Goal: Task Accomplishment & Management: Complete application form

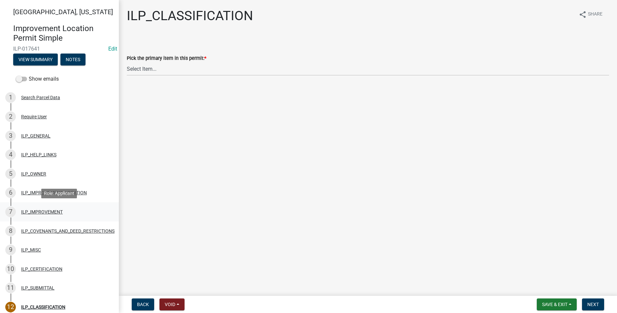
click at [44, 210] on div "ILP_IMPROVEMENT" at bounding box center [42, 211] width 42 height 5
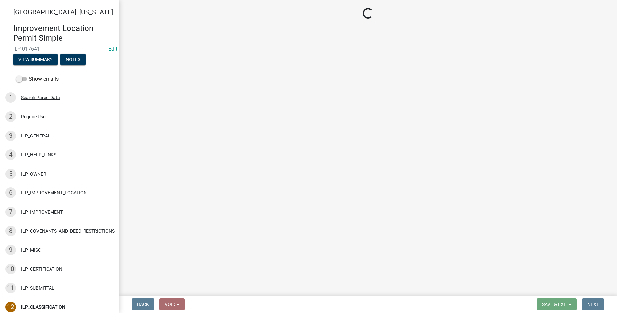
select select "d0c397cf-92c1-4d75-b08b-a5d0ada822ad"
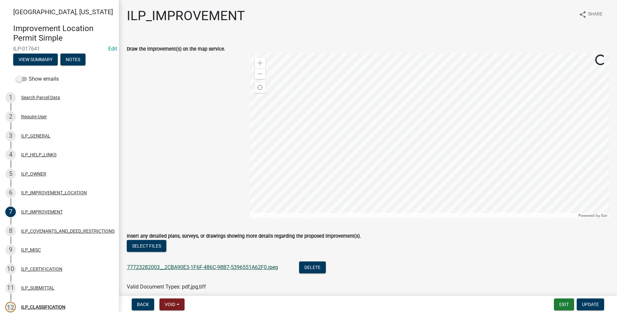
click at [183, 264] on link "77723282003__2CBA90E3-1F6F-486C-98B7-5396551A62F0.jpeg" at bounding box center [202, 267] width 151 height 6
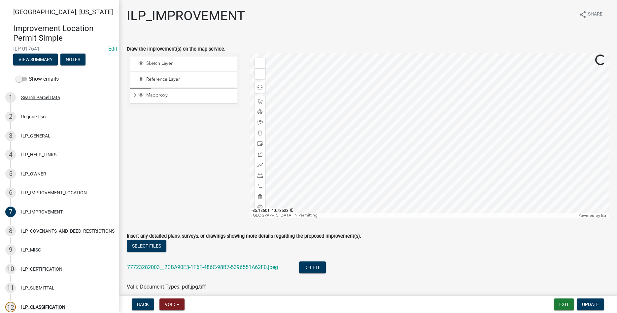
click at [383, 150] on div at bounding box center [429, 135] width 359 height 165
click at [262, 179] on div at bounding box center [260, 175] width 11 height 11
click at [487, 142] on div at bounding box center [429, 135] width 359 height 165
click at [487, 163] on div at bounding box center [429, 135] width 359 height 165
click at [425, 162] on div at bounding box center [429, 135] width 359 height 165
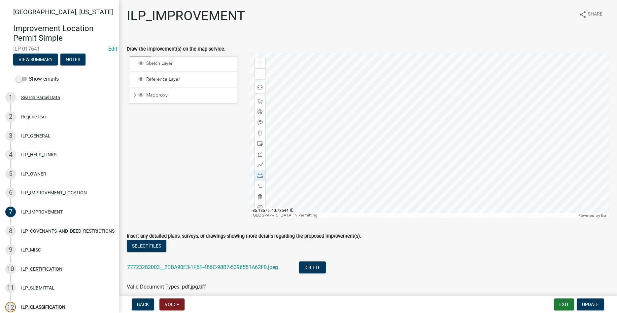
click at [425, 162] on div at bounding box center [429, 135] width 359 height 165
click at [220, 266] on link "77723282003__2CBA90E3-1F6F-486C-98B7-5396551A62F0.jpeg" at bounding box center [202, 267] width 151 height 6
click at [422, 144] on div at bounding box center [429, 135] width 359 height 165
click at [257, 199] on div at bounding box center [260, 196] width 11 height 11
click at [262, 176] on span at bounding box center [259, 175] width 5 height 5
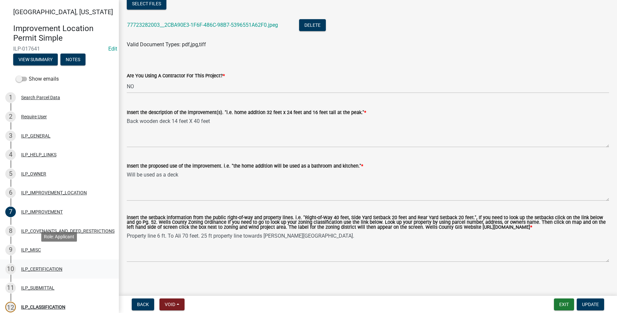
scroll to position [107, 0]
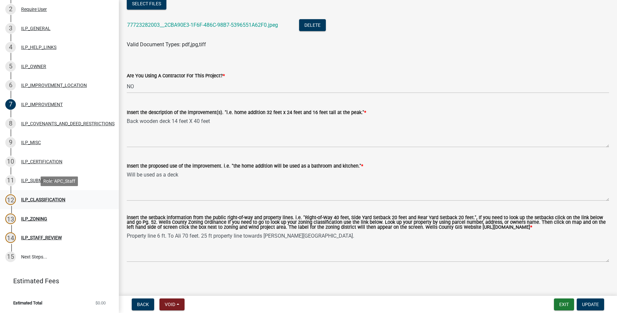
click at [47, 195] on div "12 ILP_CLASSIFICATION" at bounding box center [56, 199] width 103 height 11
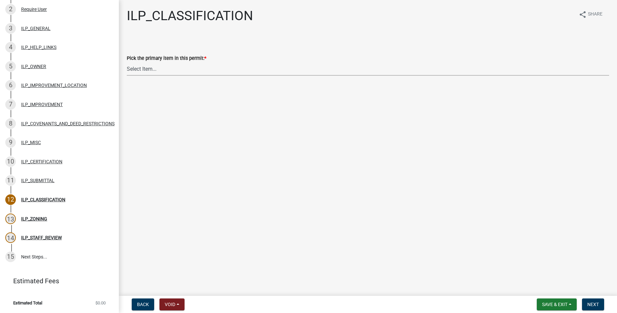
click at [127, 62] on select "Select Item... Accessory Structure (Addition) Accessory Structure (NEW) Busines…" at bounding box center [368, 69] width 482 height 14
click option "Accessory Structure (NEW)" at bounding box center [0, 0] width 0 height 0
select select "119b830e-a7a9-4285-be0b-a69d75da8c1b"
click at [589, 301] on button "Next" at bounding box center [593, 304] width 22 height 12
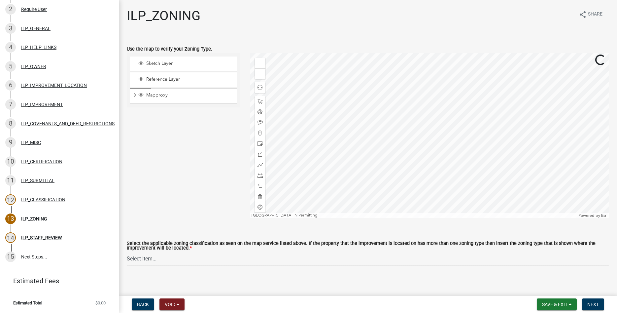
click at [127, 251] on select "Select Item... A-1 "Agricultural Intensive" A-R "Agricultural Residential" S-1 …" at bounding box center [368, 258] width 482 height 14
click option "R-2 "Two Family Residential"" at bounding box center [0, 0] width 0 height 0
select select "0b5c18ea-7879-4237-8996-a8c75eed875b"
click at [134, 93] on span "Expand" at bounding box center [134, 95] width 5 height 6
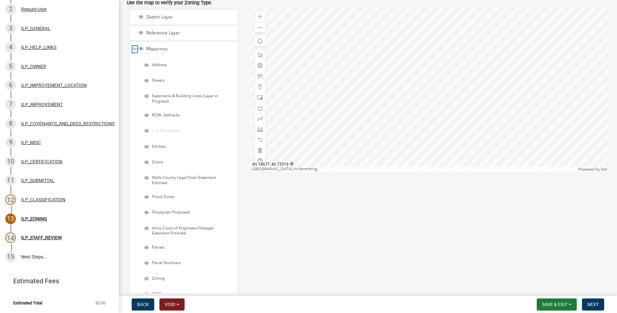
scroll to position [75, 0]
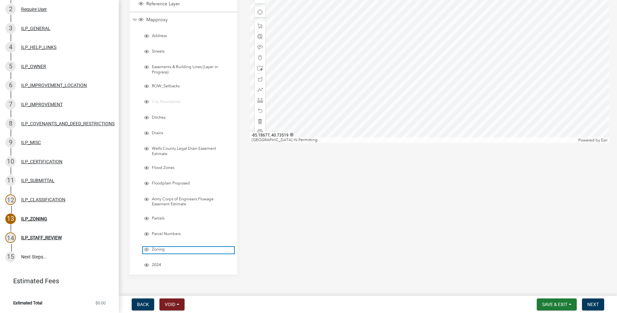
click at [147, 248] on span "Layer List" at bounding box center [146, 249] width 5 height 5
click at [591, 305] on span "Next" at bounding box center [593, 303] width 12 height 5
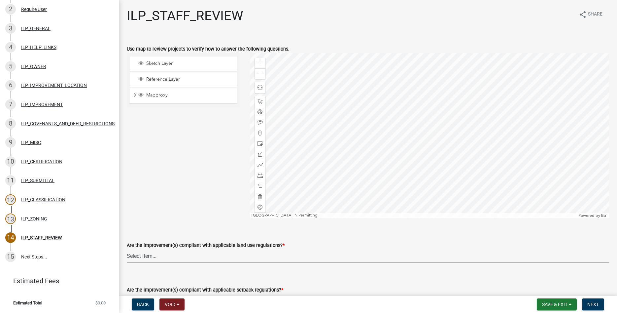
click at [127, 249] on select "Select Item... YES NO" at bounding box center [368, 256] width 482 height 14
click option "YES" at bounding box center [0, 0] width 0 height 0
select select "83ffa5df-1258-41bd-a108-9f2370541ef9"
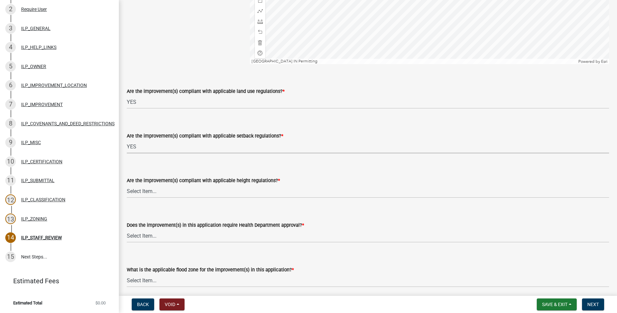
select select "e76e6c03-c199-4125-95d7-daca193c3739"
select select "b2795382-5a5c-496e-8f40-9eac2bba8e54"
select select "2cf99e9a-fd48-429a-ab01-6241dd9ef86f"
select select "546a9c8a-0bf2-4128-b2a0-21aece03a164"
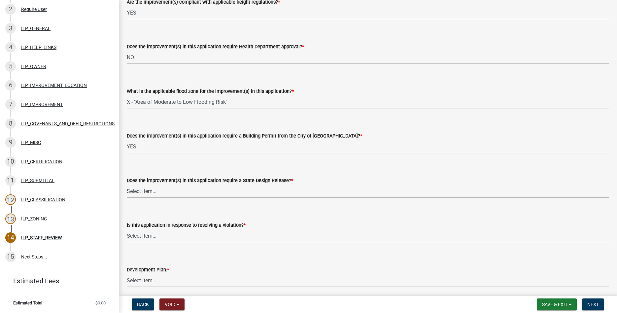
select select "12e37edc-2480-466d-9e86-8f142ffa6713"
select select "3e29b85e-0a39-40b5-813f-a0c180e4f93d"
select select "296d3b28-03f6-4b85-9592-a9e1e0e51d18"
select select "f492072b-a2fa-4f7c-8f99-9e809c6c526f"
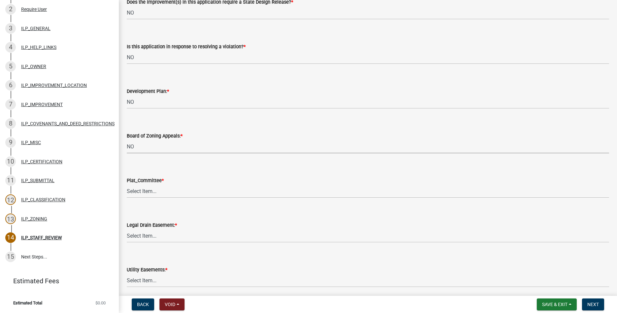
select select "91f2ca91-6260-441c-87d8-e38016df5c96"
select select "63238f16-a362-487f-83af-24d0c8cf3edd"
select select "4de29e95-b13a-4926-a5fe-83364331169b"
select select "8e424161-7bf1-4e33-adf9-a347c03eff2b"
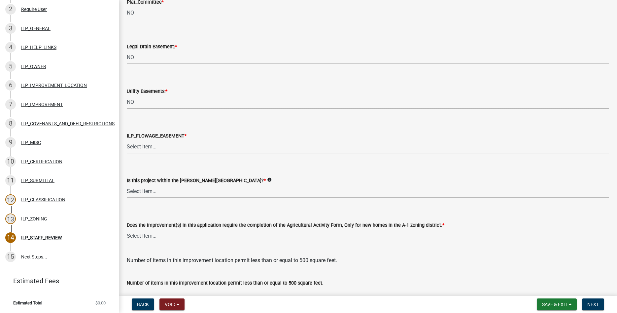
select select "bdd9c930-c7fe-4770-81ee-2c29cf953f8b"
select select "c22a6da1-a4b9-4a20-9552-3c4da3c32bc7"
select select "b8432f74-40d2-4ff6-ba31-770d91760c6e"
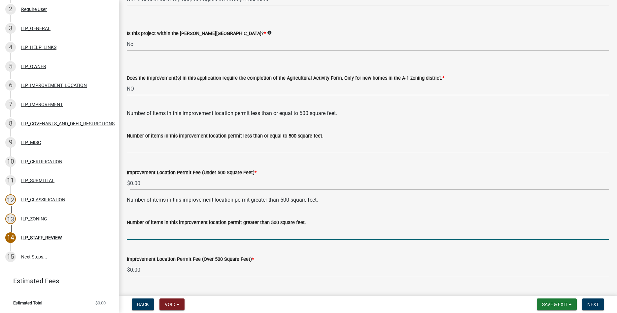
click at [181, 232] on input "text" at bounding box center [368, 233] width 482 height 14
type input "1"
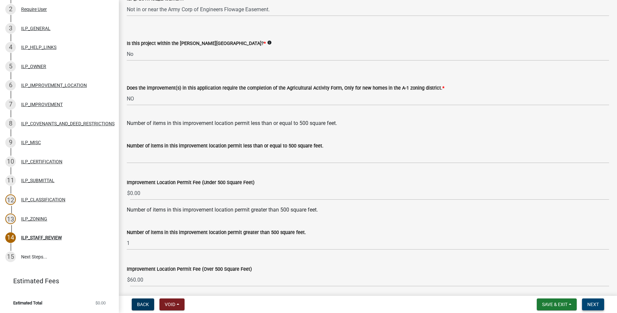
click at [587, 305] on button "Next" at bounding box center [593, 304] width 22 height 12
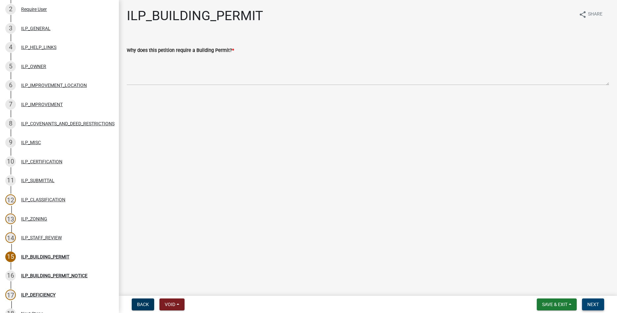
scroll to position [164, 0]
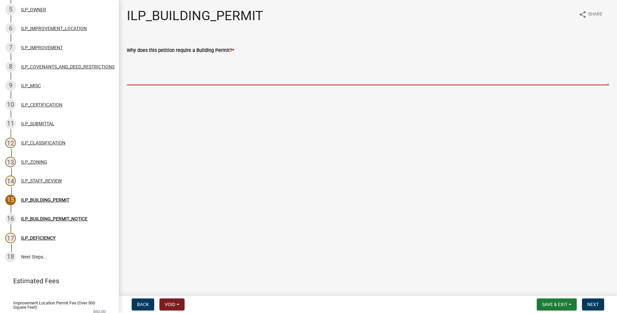
click at [291, 83] on textarea "Why does this petition require a Building Permit? *" at bounding box center [368, 69] width 482 height 31
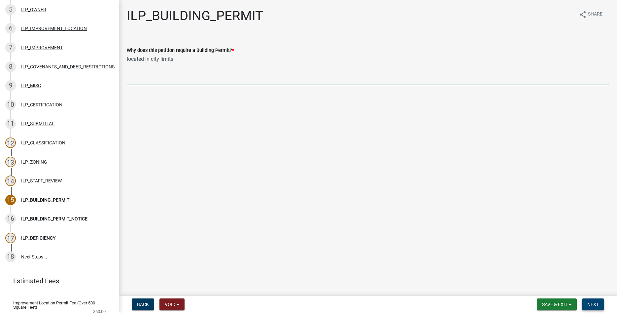
type textarea "located in city limits"
click at [593, 301] on span "Next" at bounding box center [593, 303] width 12 height 5
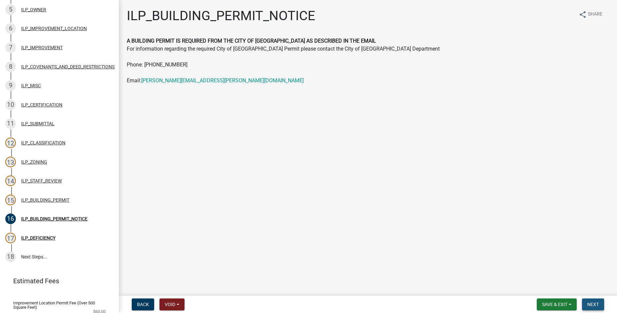
click at [593, 301] on span "Next" at bounding box center [593, 303] width 12 height 5
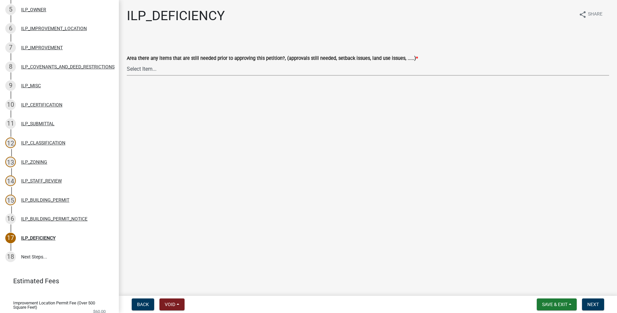
click at [127, 62] on select "Select Item... YES NO" at bounding box center [368, 69] width 482 height 14
click option "NO" at bounding box center [0, 0] width 0 height 0
select select "88f51f67-ad00-412f-ad25-d9a24cd42bdb"
click at [592, 298] on button "Next" at bounding box center [593, 304] width 22 height 12
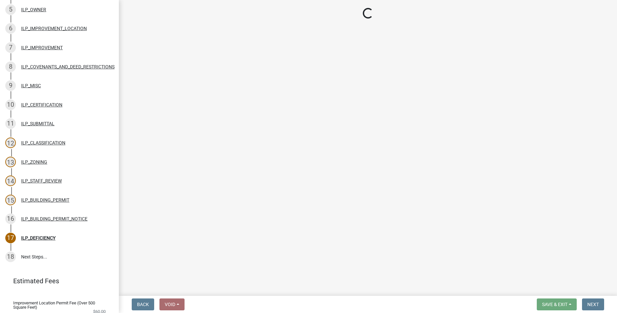
scroll to position [183, 0]
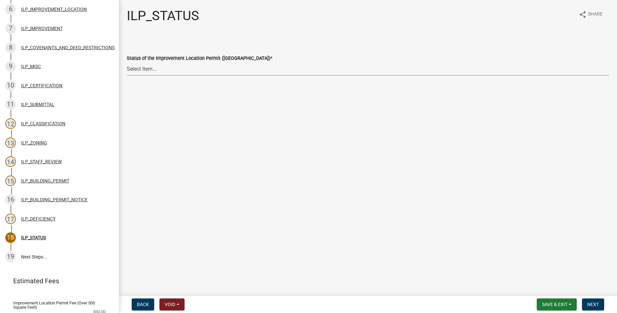
click at [127, 62] on select "Select Item... Denied Approved" at bounding box center [368, 69] width 482 height 14
click option "Approved" at bounding box center [0, 0] width 0 height 0
select select "676ca0ef-d742-4b5a-a79e-763cf2a28fc9"
click at [591, 305] on span "Next" at bounding box center [593, 303] width 12 height 5
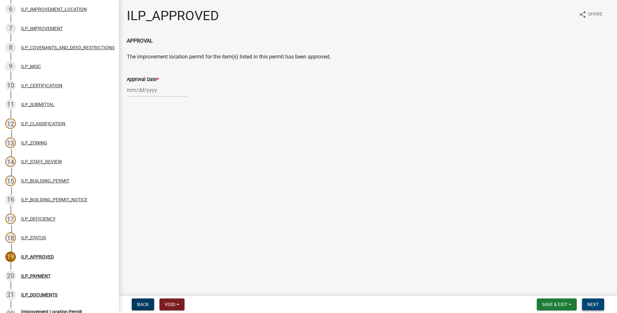
scroll to position [297, 0]
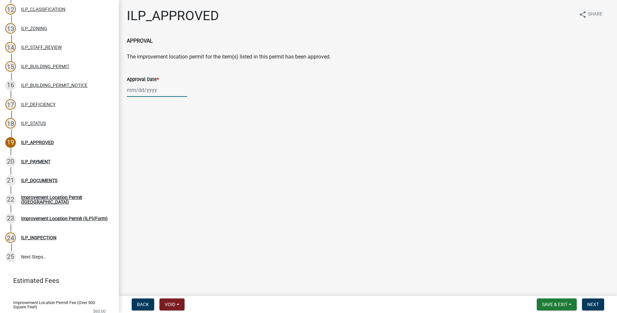
select select "8"
select select "2025"
click at [150, 94] on input "Approval Date *" at bounding box center [157, 90] width 60 height 14
click at [144, 156] on div "19" at bounding box center [144, 156] width 11 height 11
type input "[DATE]"
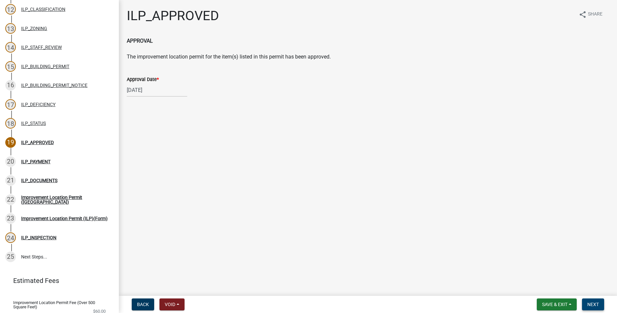
click at [597, 302] on span "Next" at bounding box center [593, 303] width 12 height 5
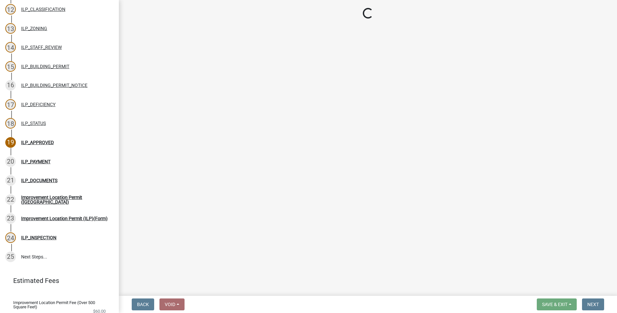
select select "3: 3"
